Goal: Transaction & Acquisition: Purchase product/service

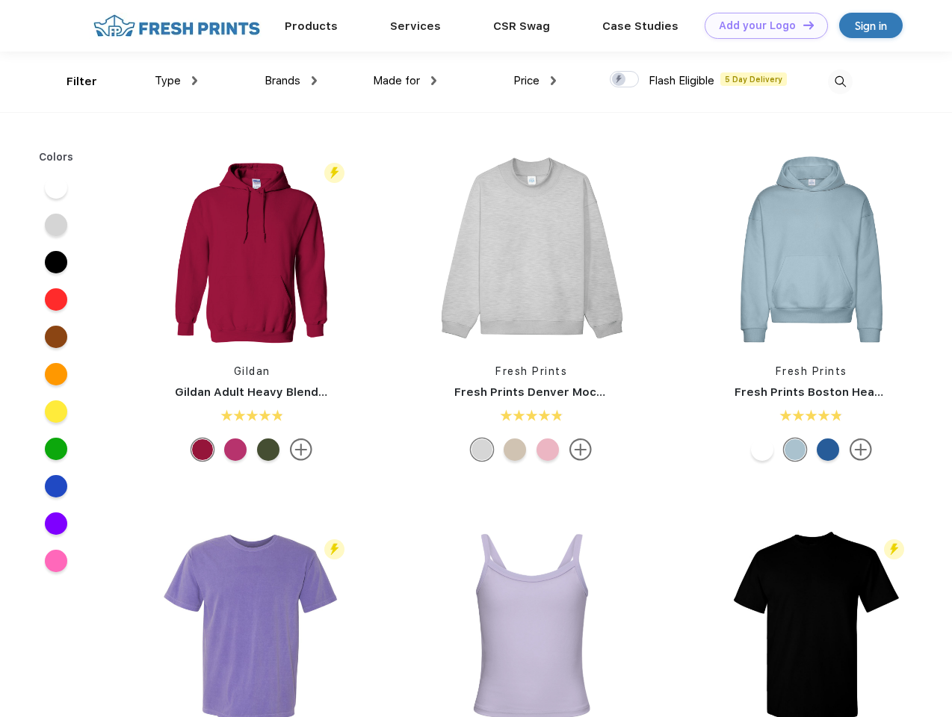
scroll to position [1, 0]
click at [761, 25] on link "Add your Logo Design Tool" at bounding box center [766, 26] width 123 height 26
click at [0, 0] on div "Design Tool" at bounding box center [0, 0] width 0 height 0
click at [802, 25] on link "Add your Logo Design Tool" at bounding box center [766, 26] width 123 height 26
click at [72, 81] on div "Filter" at bounding box center [81, 81] width 31 height 17
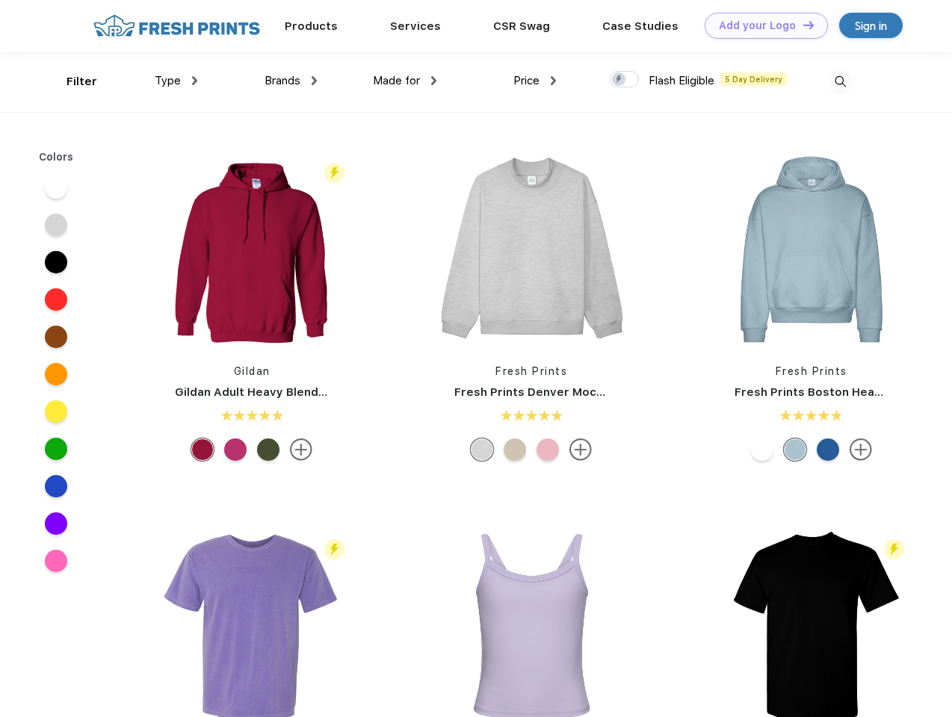
click at [176, 81] on span "Type" at bounding box center [168, 80] width 26 height 13
click at [291, 81] on span "Brands" at bounding box center [282, 80] width 36 height 13
click at [405, 81] on span "Made for" at bounding box center [396, 80] width 47 height 13
click at [535, 81] on span "Price" at bounding box center [526, 80] width 26 height 13
click at [625, 80] on div at bounding box center [624, 79] width 29 height 16
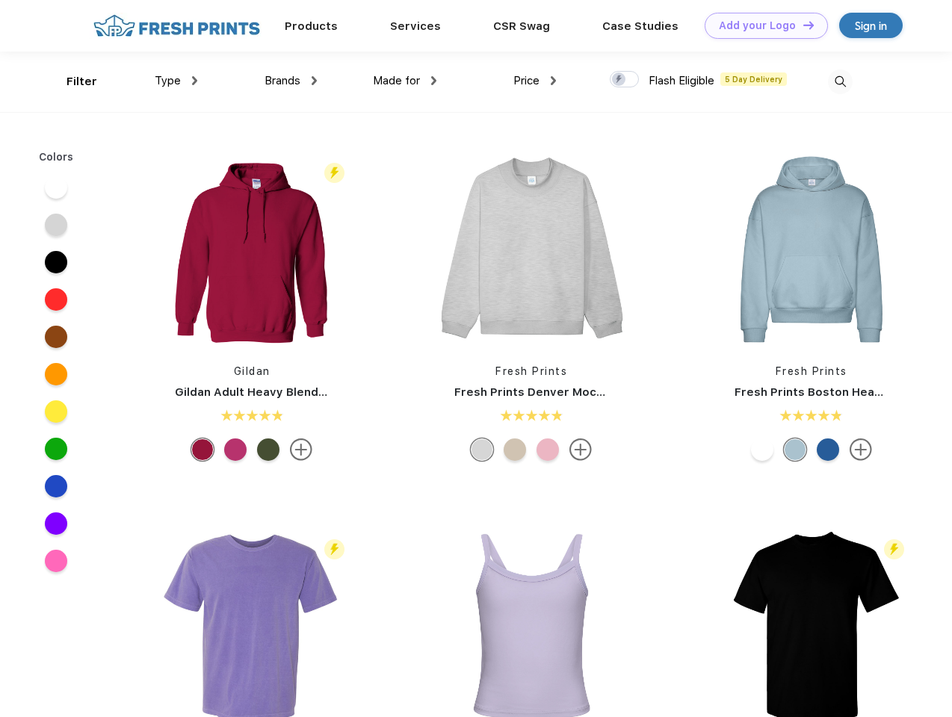
click at [619, 80] on input "checkbox" at bounding box center [615, 75] width 10 height 10
click at [840, 81] on img at bounding box center [840, 81] width 25 height 25
